Goal: Task Accomplishment & Management: Manage account settings

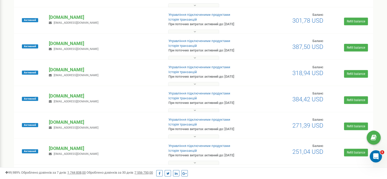
scroll to position [258, 0]
click at [65, 40] on p "[DOMAIN_NAME]" at bounding box center [104, 43] width 111 height 7
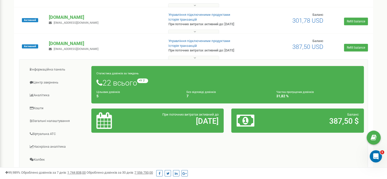
scroll to position [275, 0]
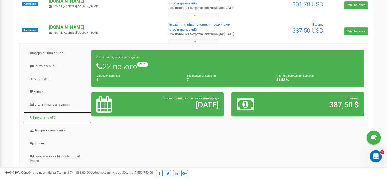
click at [47, 117] on link "Віртуальна АТС" at bounding box center [57, 117] width 68 height 12
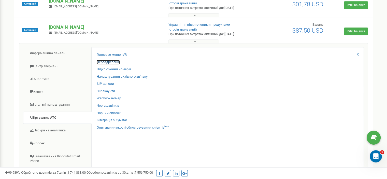
click at [112, 62] on link "Переадресація" at bounding box center [108, 62] width 23 height 5
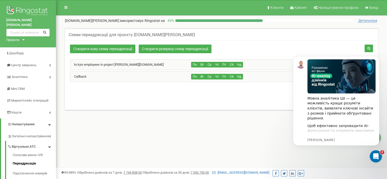
click at [91, 74] on div "Callback" at bounding box center [130, 76] width 121 height 10
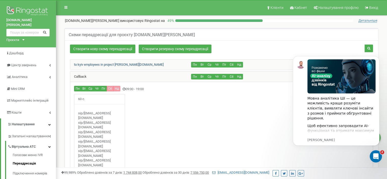
click at [95, 64] on link "to kyiv employees in project riel.ua" at bounding box center [116, 65] width 93 height 4
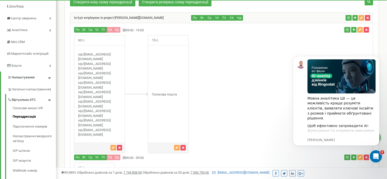
scroll to position [47, 0]
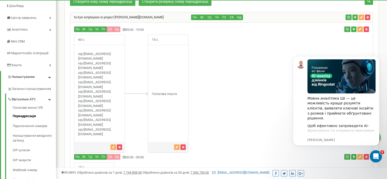
drag, startPoint x: 78, startPoint y: 52, endPoint x: 98, endPoint y: 132, distance: 82.3
click at [98, 132] on div "sip/ rielua_pravyk@sip.ringostat.com sip/ rielua_renkas@sip.ringostat.com" at bounding box center [99, 94] width 50 height 85
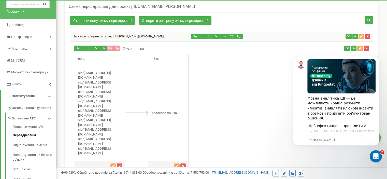
scroll to position [28, 0]
click at [109, 156] on div "60 с. rielua_pravyk@sip.ringostat.com" at bounding box center [99, 112] width 51 height 118
click at [104, 153] on div "sip/ rielua_pravyk@sip.ringostat.com sip/ rielua_renkas@sip.ringostat.com" at bounding box center [99, 112] width 50 height 85
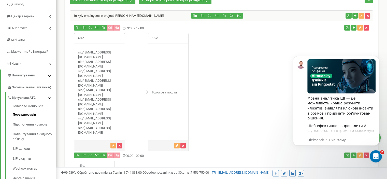
scroll to position [50, 0]
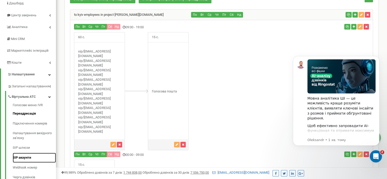
click at [26, 153] on link "SIP акаунти" at bounding box center [34, 158] width 43 height 10
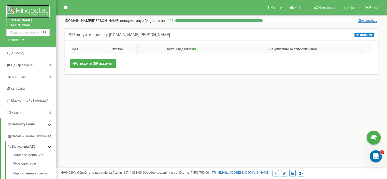
click at [19, 10] on img at bounding box center [27, 11] width 43 height 13
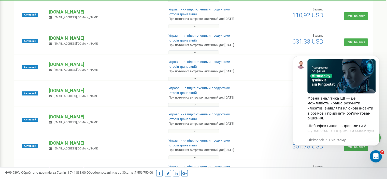
click at [56, 36] on p "[DOMAIN_NAME]" at bounding box center [104, 38] width 111 height 7
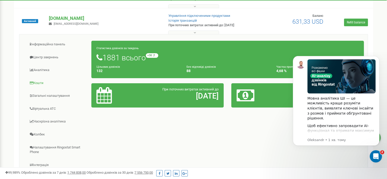
scroll to position [153, 0]
click at [46, 107] on link "Віртуальна АТС" at bounding box center [57, 108] width 68 height 12
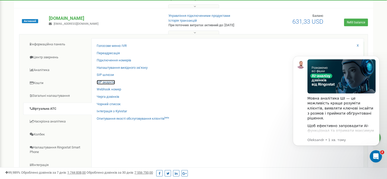
click at [109, 82] on link "SIP акаунти" at bounding box center [106, 82] width 18 height 5
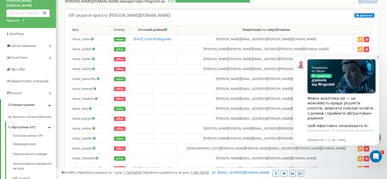
click at [377, 57] on icon "Dismiss notification" at bounding box center [377, 57] width 3 height 3
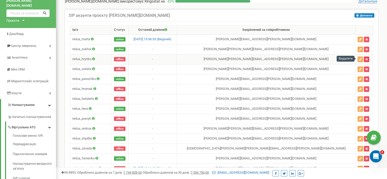
click at [365, 58] on icon "button" at bounding box center [366, 59] width 2 height 3
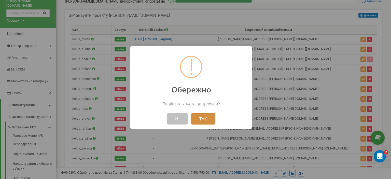
click at [208, 118] on button "ТАК" at bounding box center [203, 118] width 24 height 11
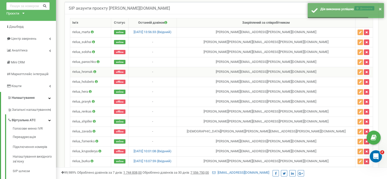
scroll to position [26, 0]
drag, startPoint x: 265, startPoint y: 70, endPoint x: 321, endPoint y: 75, distance: 55.4
click at [321, 75] on td "[PERSON_NAME] [EMAIL_ADDRESS][PERSON_NAME][DOMAIN_NAME]" at bounding box center [266, 72] width 178 height 10
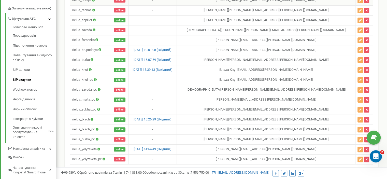
scroll to position [128, 0]
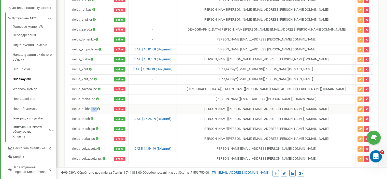
drag, startPoint x: 90, startPoint y: 106, endPoint x: 98, endPoint y: 106, distance: 7.9
click at [98, 106] on td "rielua_sukhai_pc" at bounding box center [90, 109] width 41 height 10
